Goal: Task Accomplishment & Management: Use online tool/utility

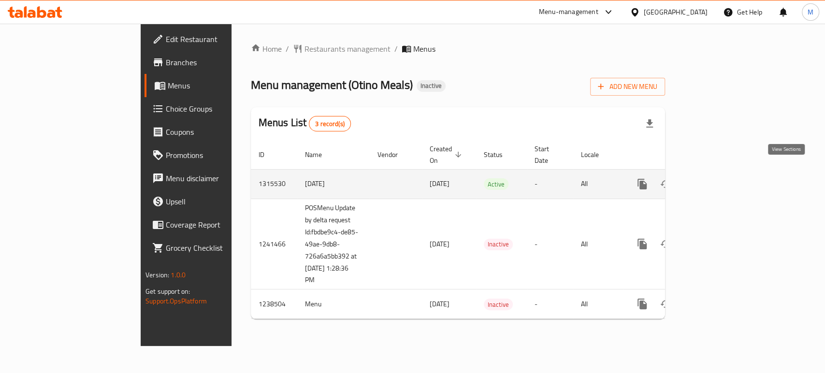
click at [718, 178] on icon "enhanced table" at bounding box center [712, 184] width 12 height 12
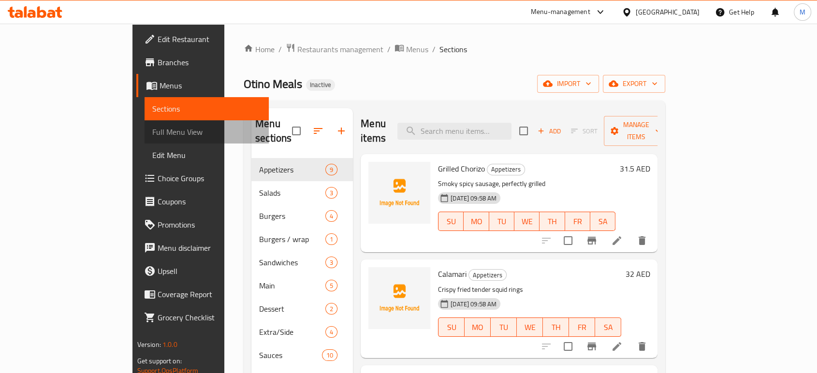
click at [152, 135] on span "Full Menu View" at bounding box center [206, 132] width 109 height 12
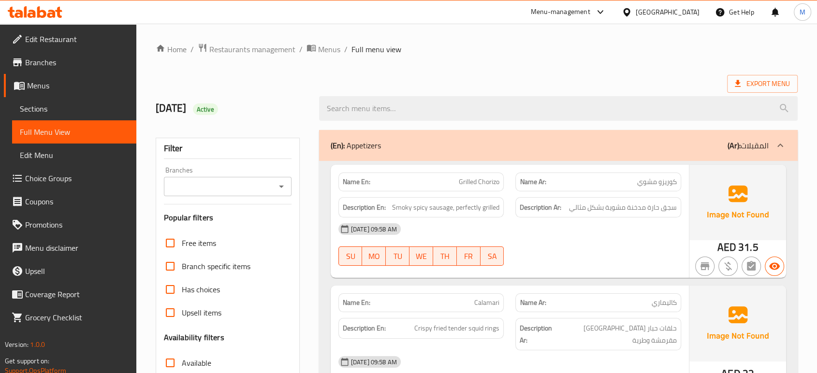
click at [491, 79] on div "Export Menu" at bounding box center [477, 84] width 642 height 18
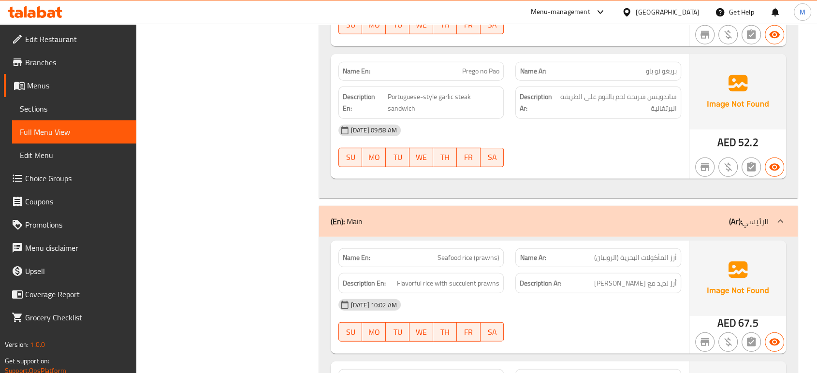
scroll to position [2653, 0]
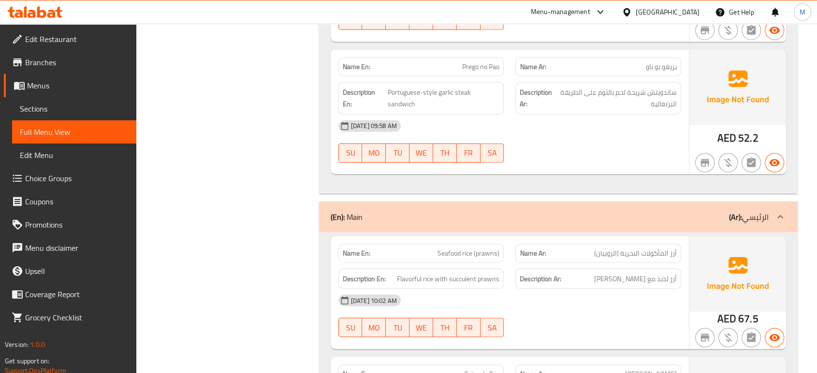
click at [539, 299] on div "[DATE] 10:02 AM" at bounding box center [509, 300] width 354 height 23
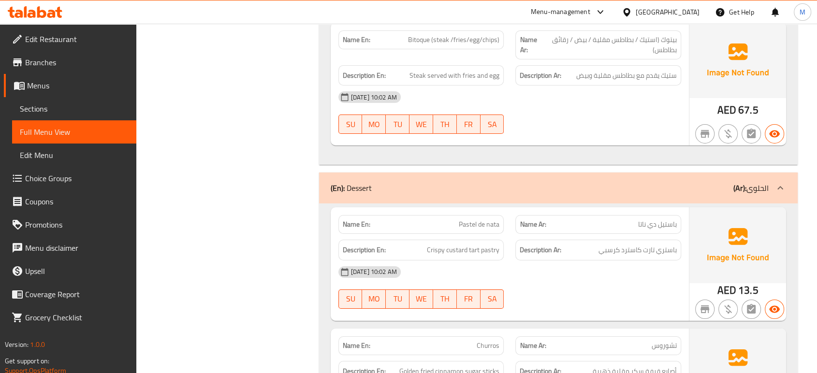
scroll to position [3383, 0]
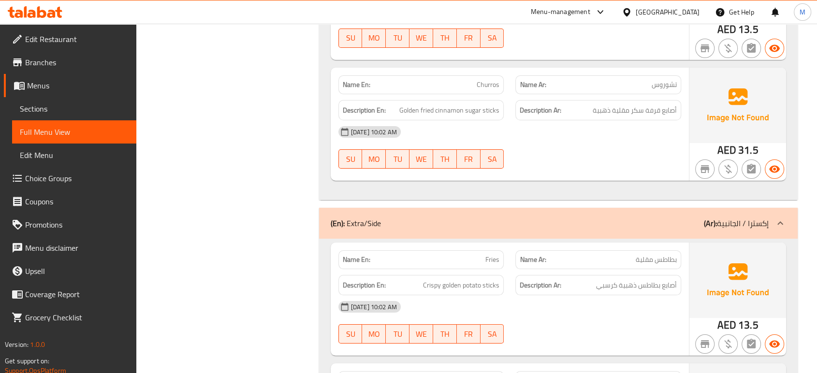
scroll to position [3641, 0]
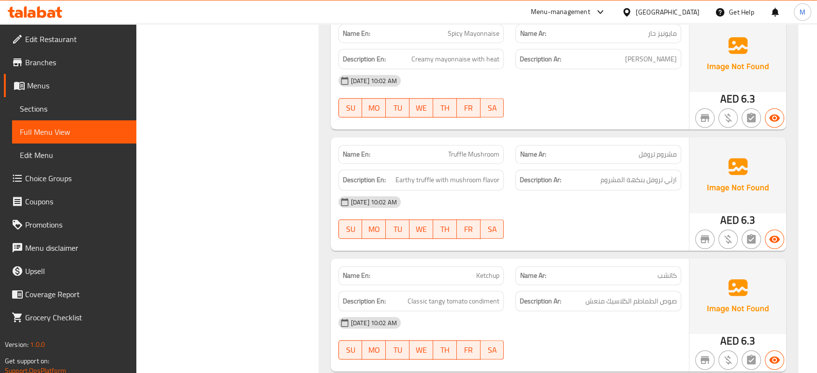
scroll to position [4650, 0]
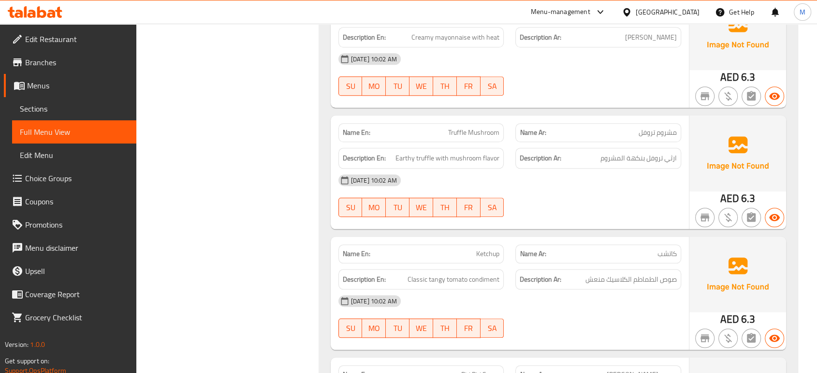
drag, startPoint x: 273, startPoint y: 216, endPoint x: 219, endPoint y: 184, distance: 62.2
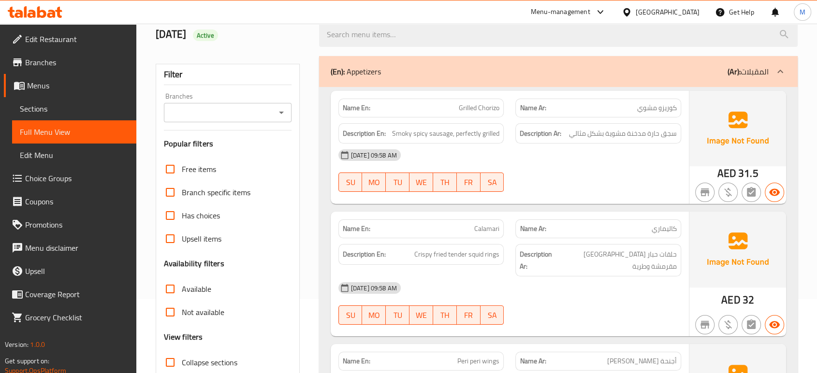
scroll to position [0, 0]
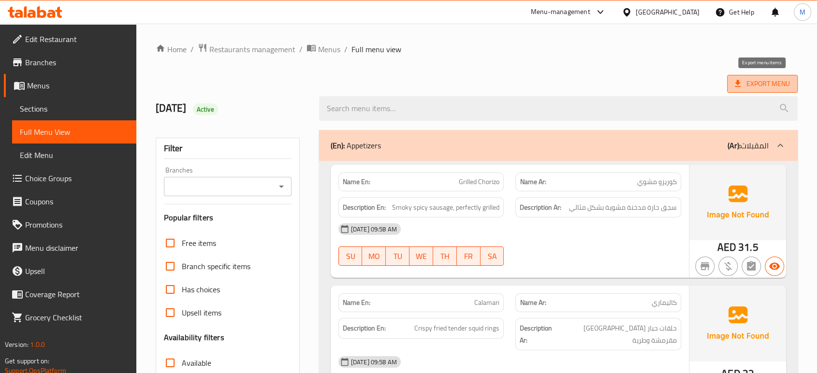
click at [755, 80] on span "Export Menu" at bounding box center [761, 84] width 55 height 12
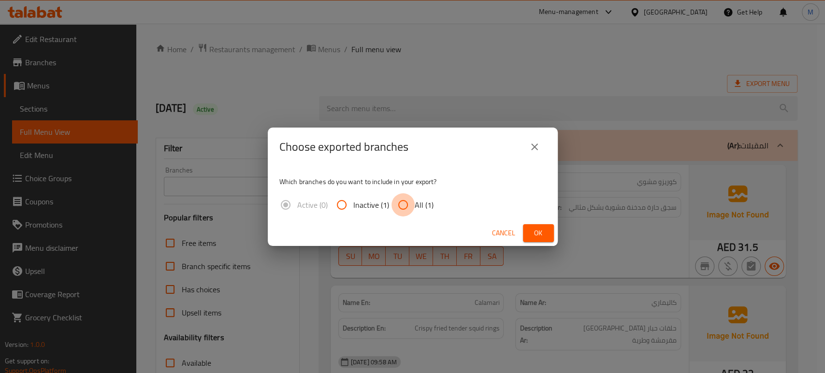
click at [397, 202] on input "All (1)" at bounding box center [402, 204] width 23 height 23
radio input "true"
click at [541, 235] on span "Ok" at bounding box center [538, 233] width 15 height 12
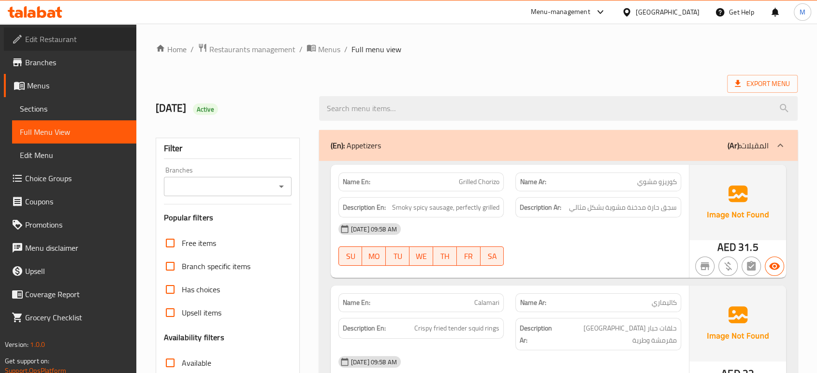
click at [59, 41] on span "Edit Restaurant" at bounding box center [76, 39] width 103 height 12
